Goal: Task Accomplishment & Management: Manage account settings

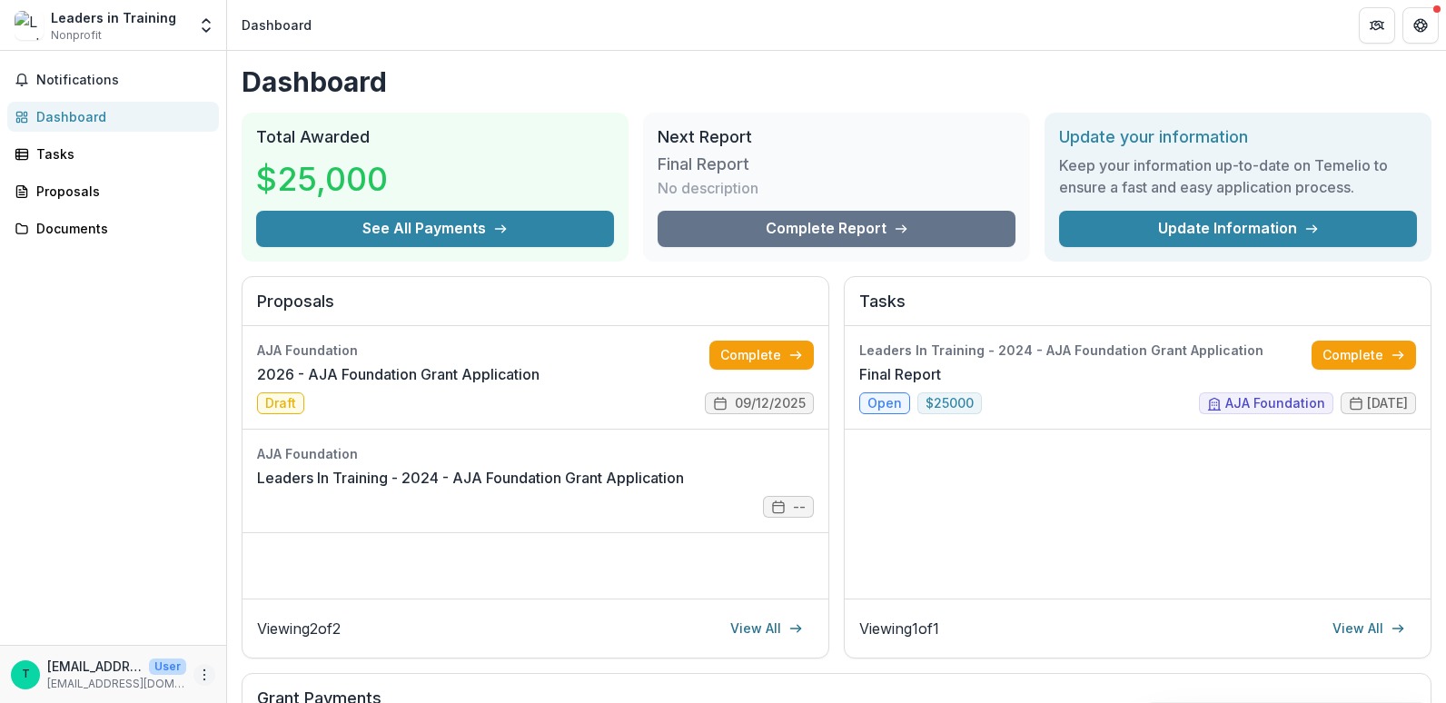
click at [204, 679] on circle "More" at bounding box center [204, 678] width 1 height 1
click at [265, 662] on button "Logout" at bounding box center [324, 666] width 194 height 30
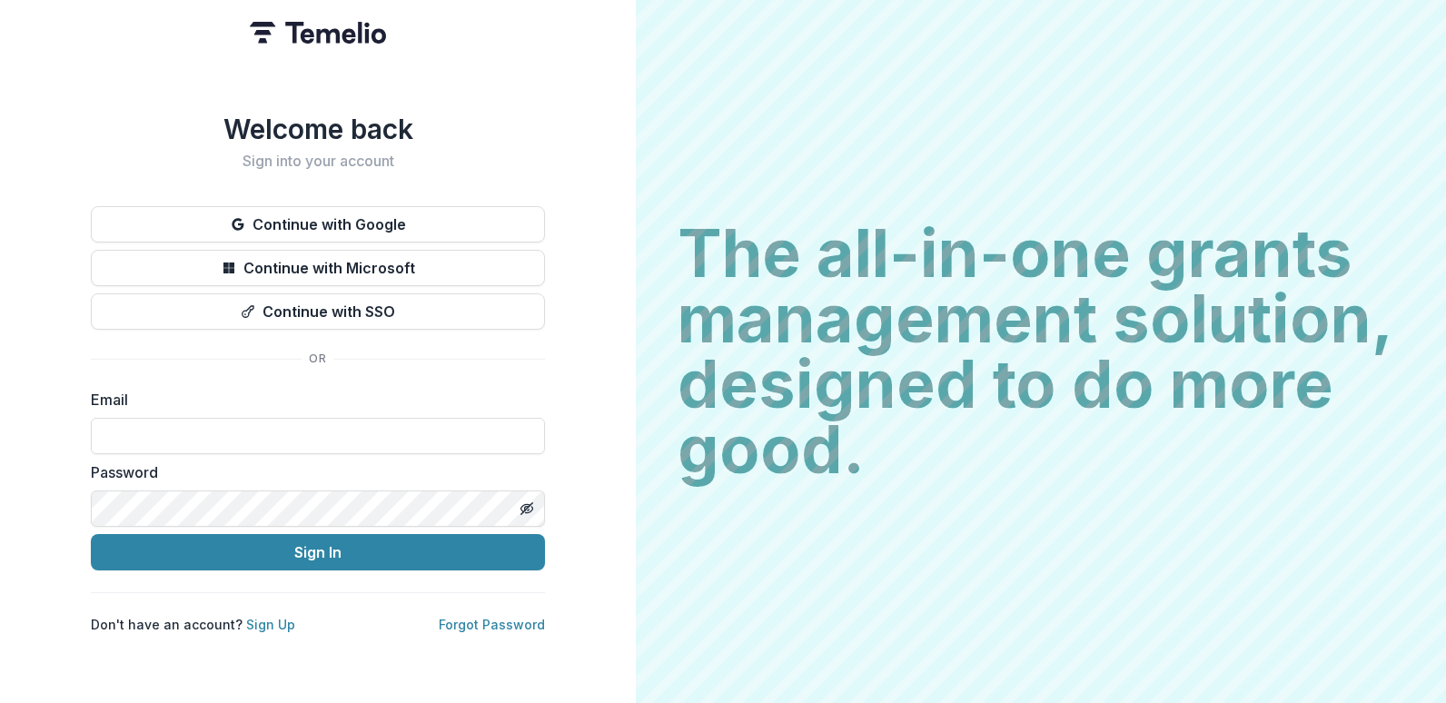
type input "**********"
